Goal: Task Accomplishment & Management: Manage account settings

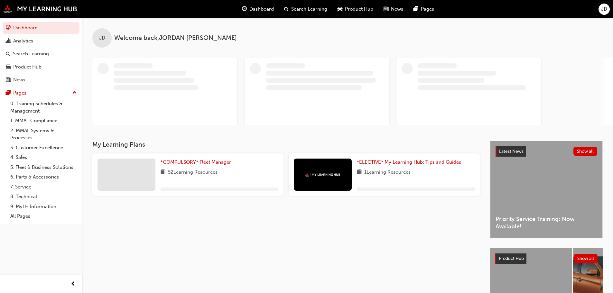
click at [605, 10] on span "JD" at bounding box center [604, 8] width 6 height 7
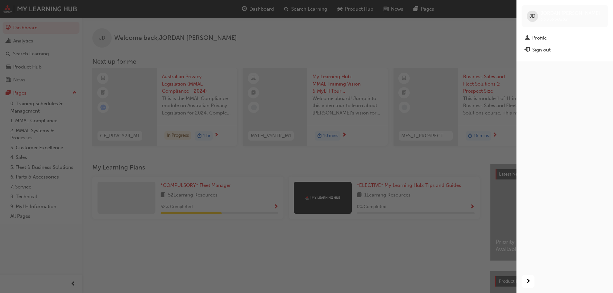
click at [553, 24] on div "JD JORDAN DALLEY 0005950282" at bounding box center [565, 16] width 86 height 22
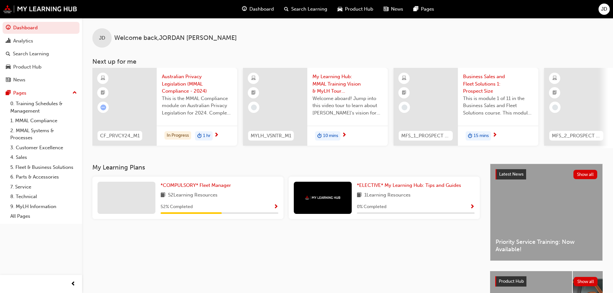
click at [603, 10] on span "JD" at bounding box center [604, 8] width 6 height 7
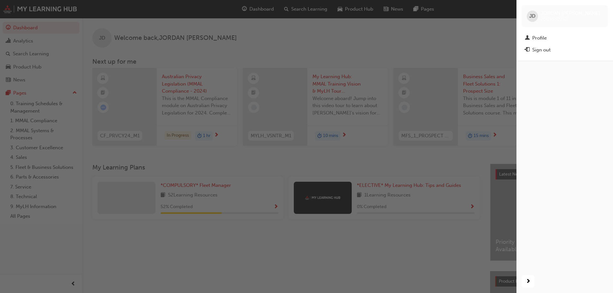
click at [551, 50] on div "Sign out" at bounding box center [542, 49] width 18 height 7
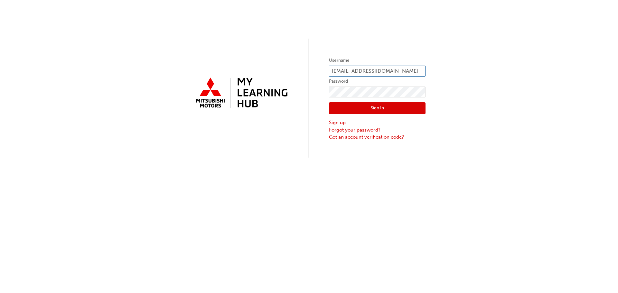
click at [359, 70] on input "[EMAIL_ADDRESS][DOMAIN_NAME]" at bounding box center [377, 71] width 97 height 11
type input "35989"
click at [378, 110] on button "Sign In" at bounding box center [377, 108] width 97 height 12
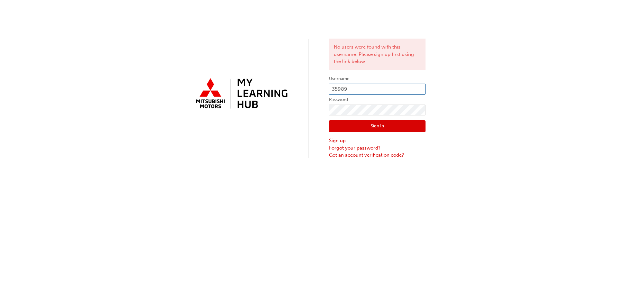
click at [333, 90] on input "35989" at bounding box center [377, 89] width 97 height 11
type input "000035989"
click at [371, 128] on button "Sign In" at bounding box center [377, 126] width 97 height 12
drag, startPoint x: 574, startPoint y: 11, endPoint x: 566, endPoint y: 38, distance: 28.5
click at [566, 38] on div "No users were found with this username. Please sign up first using the link bel…" at bounding box center [309, 79] width 618 height 159
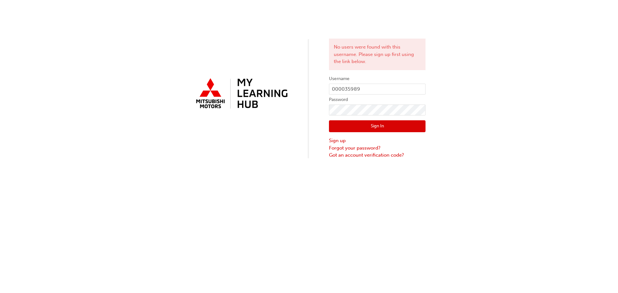
click at [553, 80] on div "No users were found with this username. Please sign up first using the link bel…" at bounding box center [309, 79] width 618 height 159
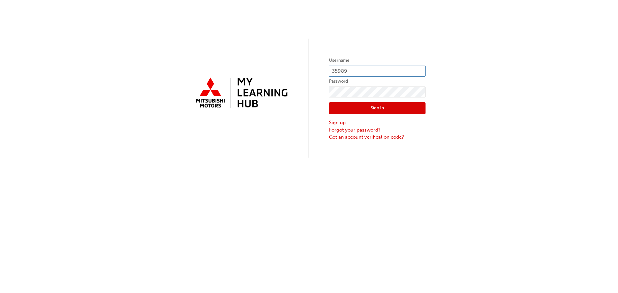
click at [359, 73] on input "35989" at bounding box center [377, 71] width 97 height 11
type input "[EMAIL_ADDRESS][DOMAIN_NAME]"
click at [371, 107] on button "Sign In" at bounding box center [377, 108] width 97 height 12
